Goal: Task Accomplishment & Management: Use online tool/utility

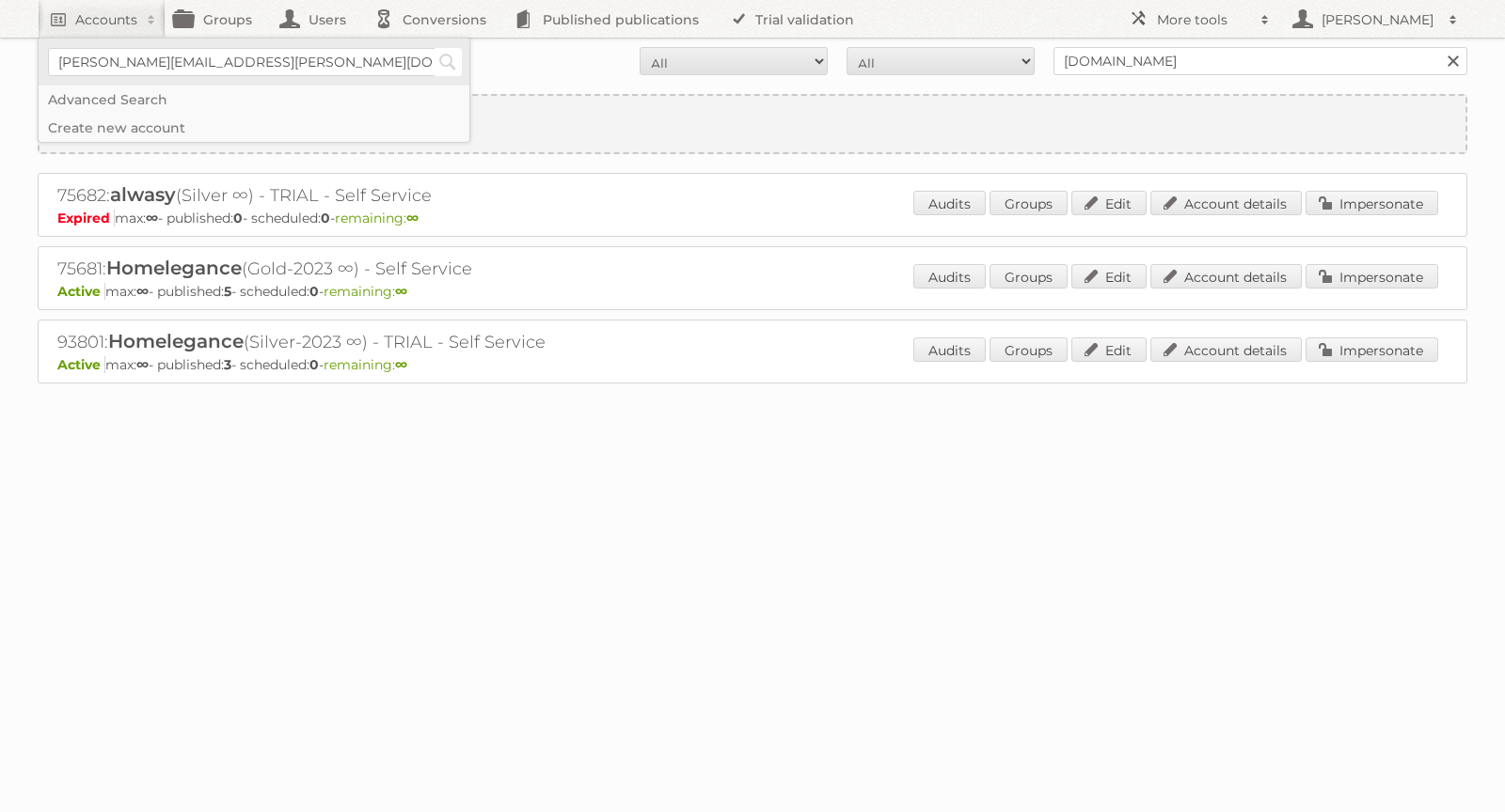
type input"] "[PERSON_NAME][EMAIL_ADDRESS][PERSON_NAME][DOMAIN_NAME]"
click at [449, 57] on input "Search" at bounding box center [448, 62] width 28 height 28
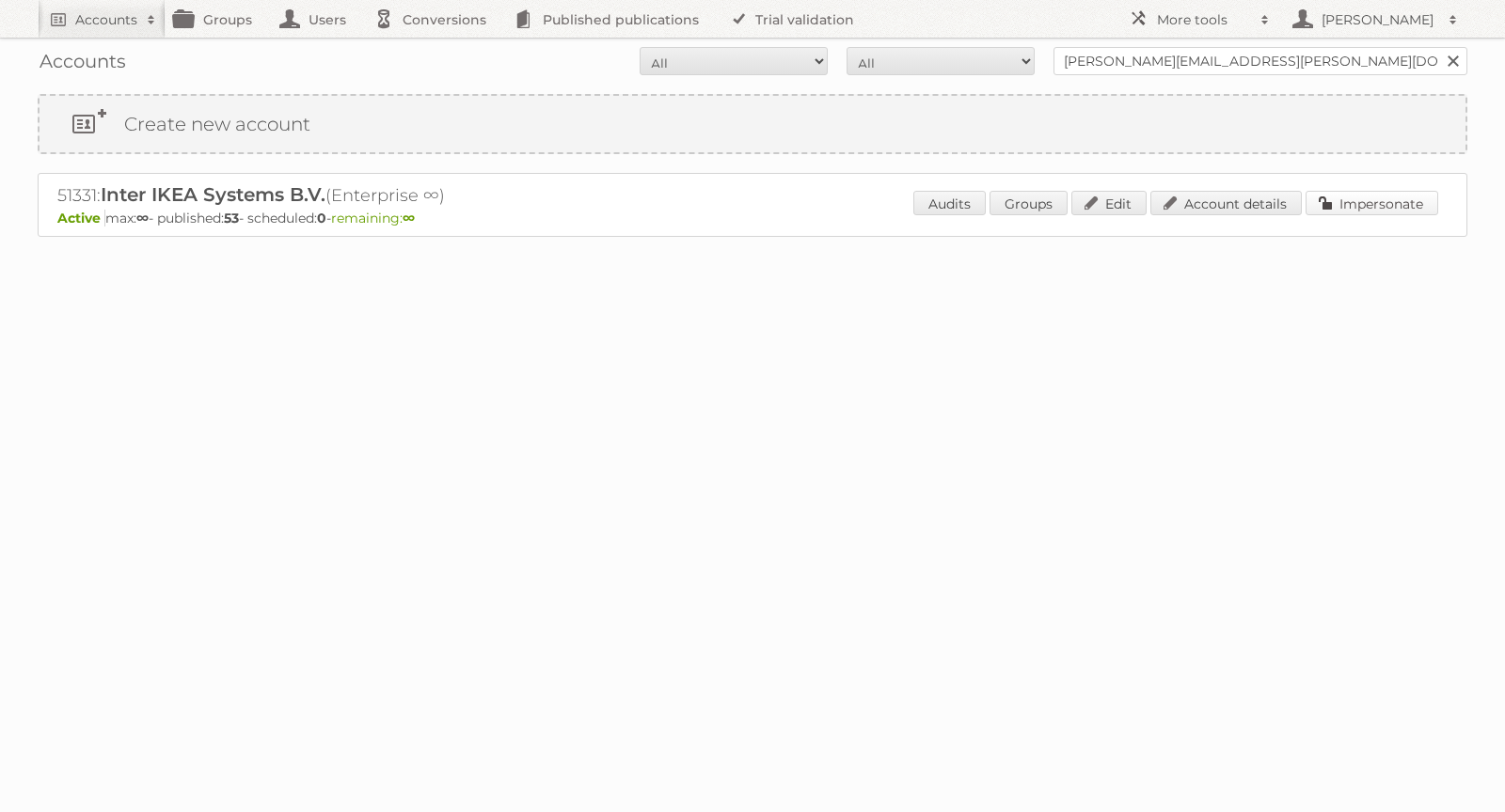
click at [1353, 200] on link "Impersonate" at bounding box center [1372, 203] width 132 height 25
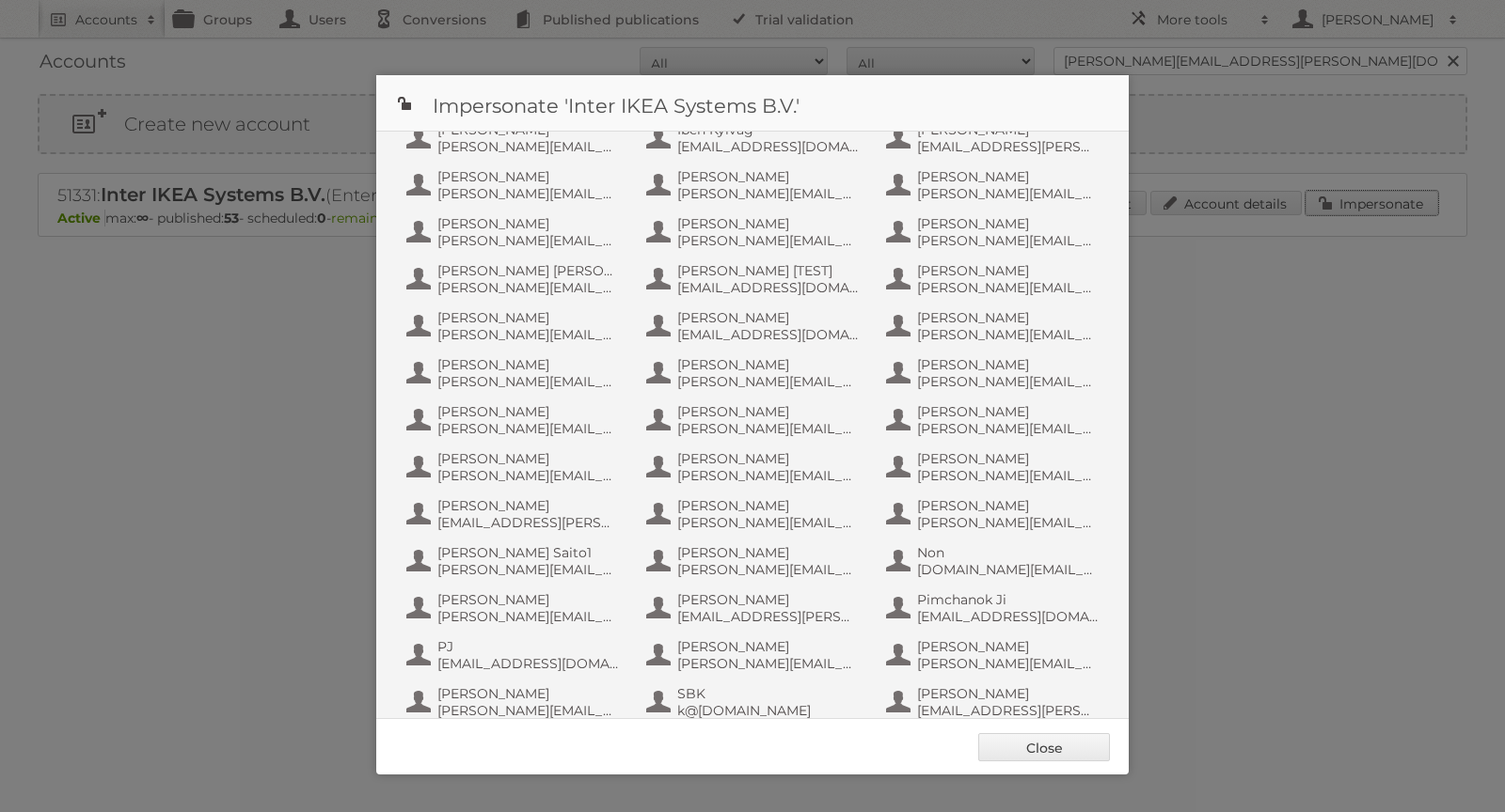
scroll to position [1008, 0]
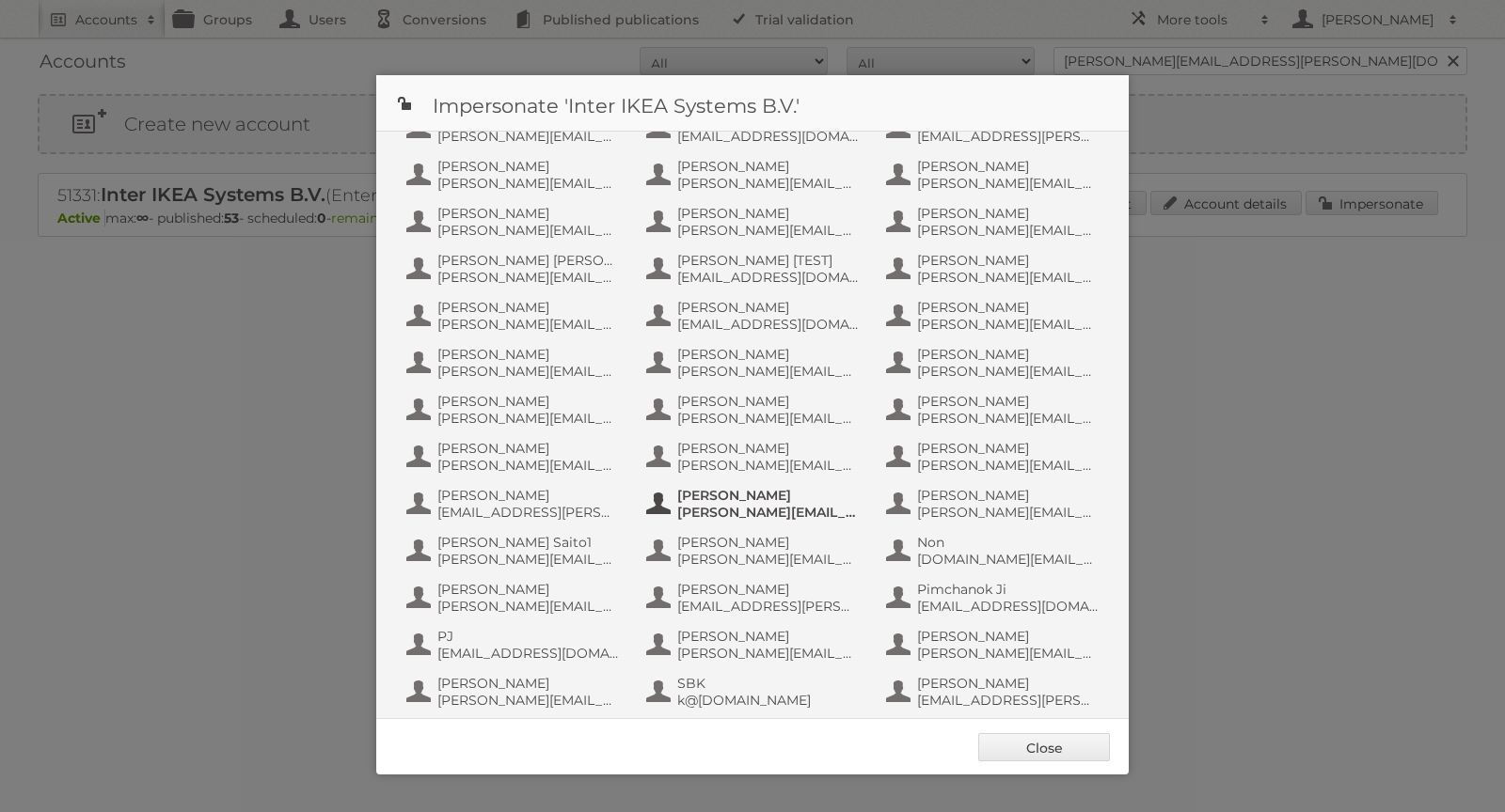
click at [727, 511] on span "[PERSON_NAME][EMAIL_ADDRESS][PERSON_NAME][DOMAIN_NAME]" at bounding box center [767, 512] width 182 height 17
